Goal: Transaction & Acquisition: Download file/media

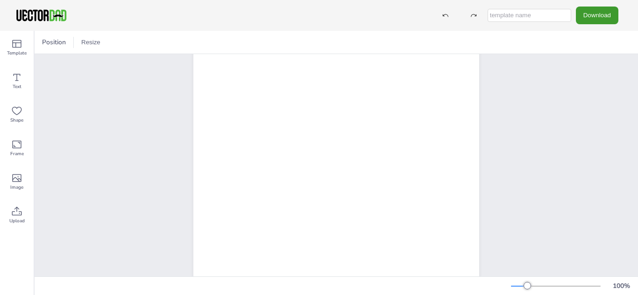
scroll to position [99, 0]
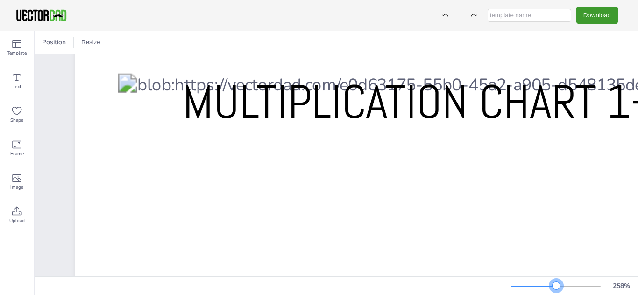
drag, startPoint x: 527, startPoint y: 286, endPoint x: 555, endPoint y: 285, distance: 28.5
click at [555, 285] on div at bounding box center [555, 285] width 7 height 7
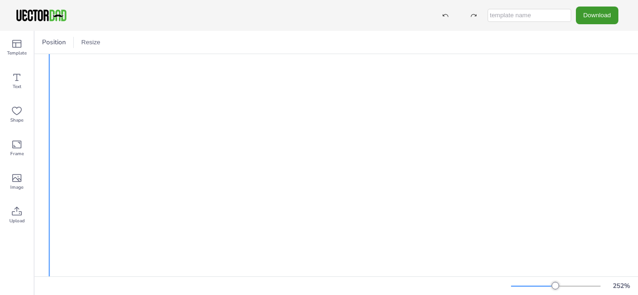
scroll to position [553, 68]
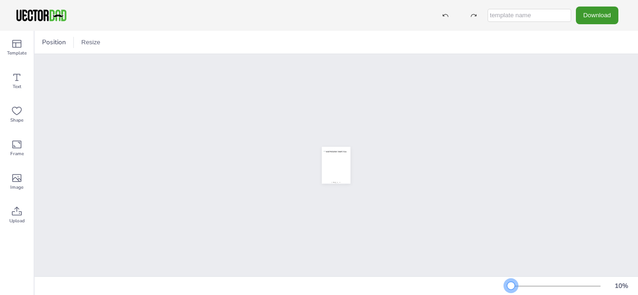
drag, startPoint x: 554, startPoint y: 285, endPoint x: 476, endPoint y: 274, distance: 79.1
click at [476, 274] on div "Position Resize vectordad.com MULTIPLICATION CHART 1-100 10 %" at bounding box center [336, 163] width 603 height 265
click at [508, 287] on div at bounding box center [510, 285] width 7 height 7
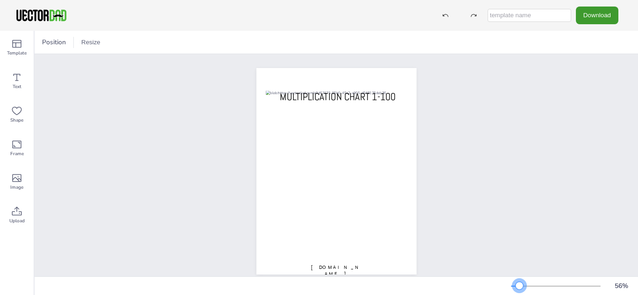
drag, startPoint x: 509, startPoint y: 286, endPoint x: 519, endPoint y: 290, distance: 10.5
click at [519, 290] on div at bounding box center [518, 285] width 7 height 7
click at [19, 209] on icon at bounding box center [17, 211] width 10 height 9
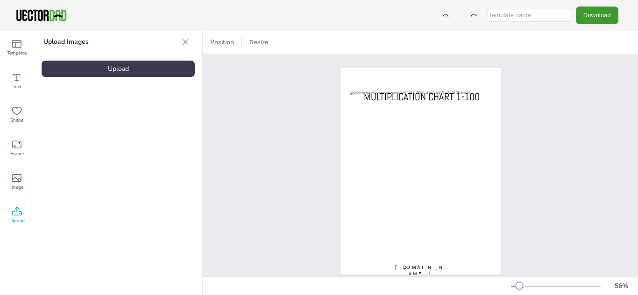
click at [131, 68] on div "Upload" at bounding box center [118, 69] width 153 height 16
click at [82, 134] on div at bounding box center [79, 129] width 75 height 75
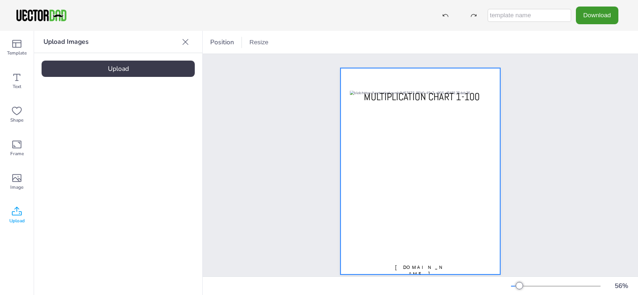
click at [475, 88] on div at bounding box center [420, 171] width 160 height 207
click at [612, 9] on button "Download" at bounding box center [597, 15] width 42 height 17
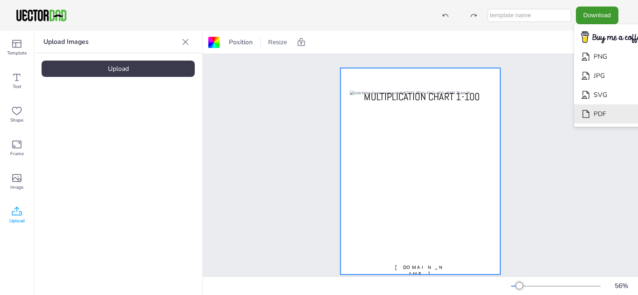
click at [602, 112] on li "PDF" at bounding box center [612, 114] width 77 height 19
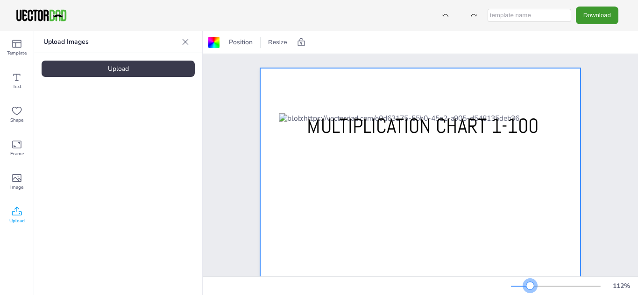
drag, startPoint x: 521, startPoint y: 288, endPoint x: 527, endPoint y: 288, distance: 6.1
click at [527, 288] on div at bounding box center [529, 285] width 7 height 7
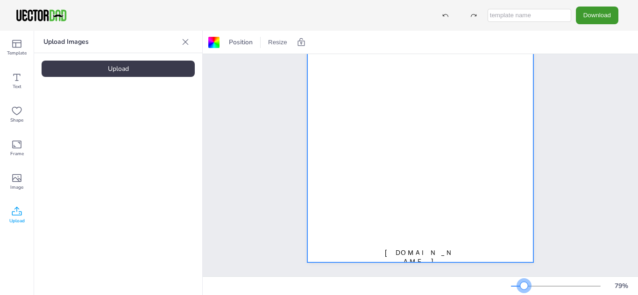
scroll to position [97, 0]
click at [523, 287] on div at bounding box center [523, 285] width 7 height 7
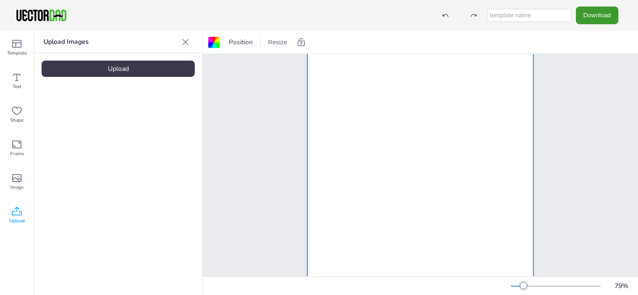
scroll to position [63, 0]
click at [601, 13] on button "Download" at bounding box center [597, 15] width 42 height 17
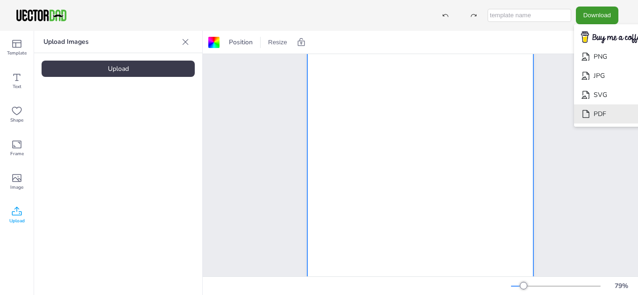
click at [596, 115] on li "PDF" at bounding box center [612, 114] width 77 height 19
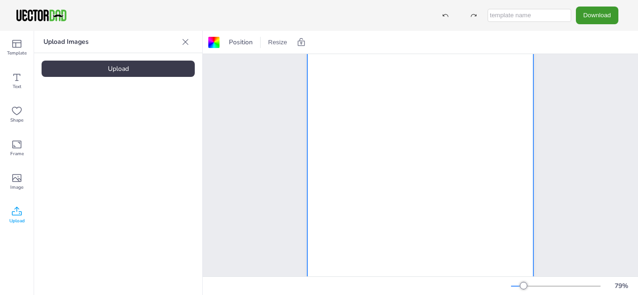
click at [126, 69] on div "Upload" at bounding box center [118, 69] width 153 height 16
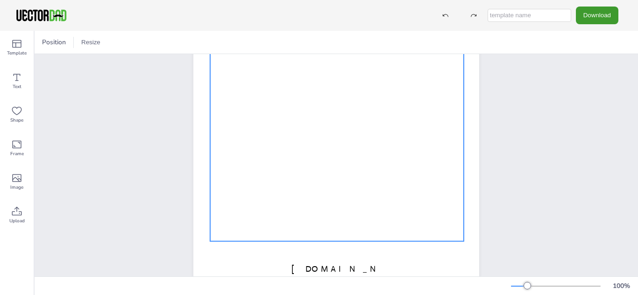
scroll to position [156, 0]
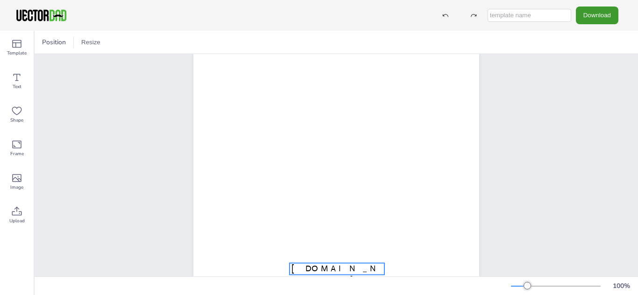
click at [324, 268] on span "[DOMAIN_NAME]" at bounding box center [336, 275] width 91 height 22
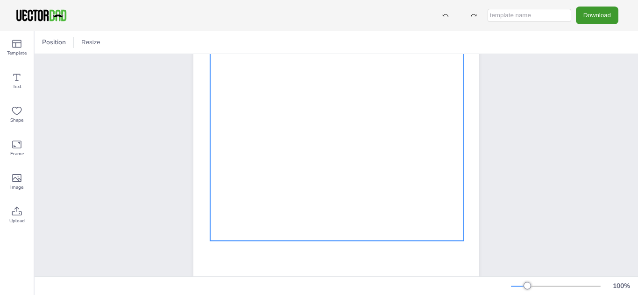
click at [323, 180] on div at bounding box center [336, 97] width 253 height 288
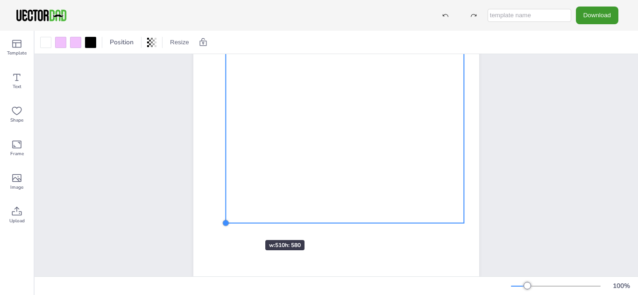
drag, startPoint x: 208, startPoint y: 241, endPoint x: 237, endPoint y: 224, distance: 33.9
click at [237, 224] on div "MULTIPLICATION CHART 1-100" at bounding box center [336, 96] width 286 height 369
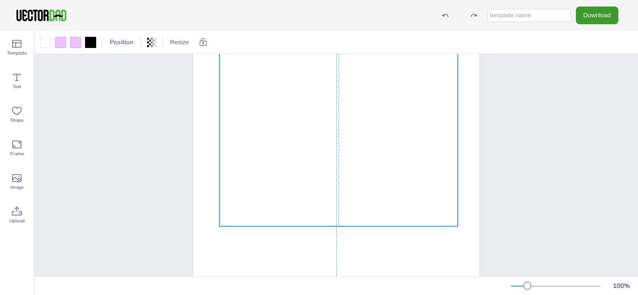
drag, startPoint x: 342, startPoint y: 194, endPoint x: 334, endPoint y: 197, distance: 8.6
click at [334, 197] on div at bounding box center [338, 91] width 238 height 271
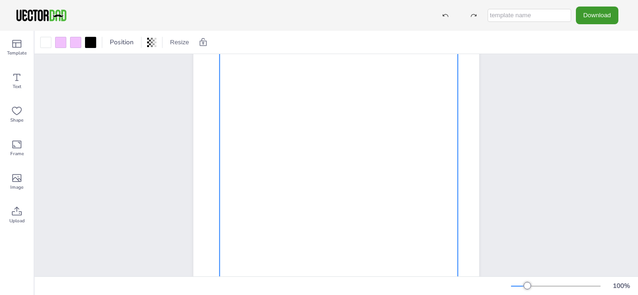
scroll to position [97, 0]
click at [596, 9] on button "Download" at bounding box center [597, 15] width 42 height 17
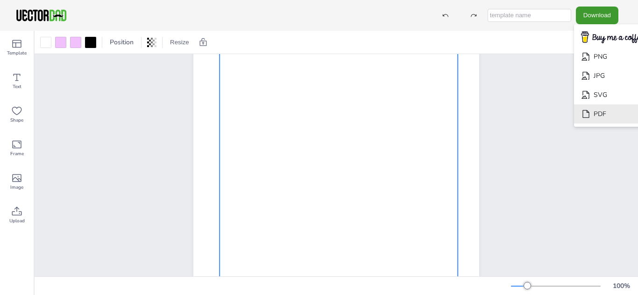
click at [602, 108] on li "PDF" at bounding box center [612, 114] width 77 height 19
